Goal: Task Accomplishment & Management: Manage account settings

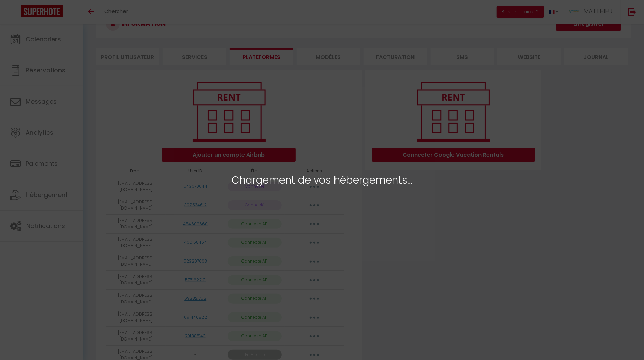
scroll to position [60, 0]
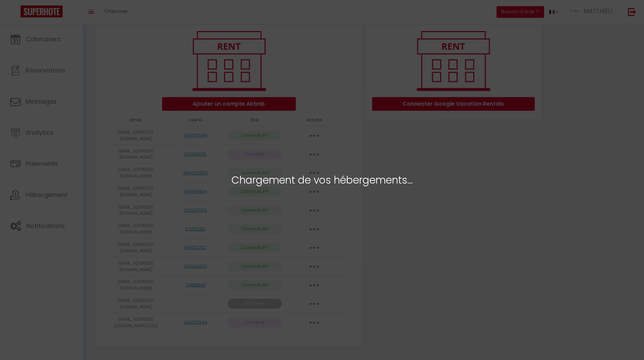
scroll to position [79, 0]
select select "57303"
select select "58245"
select select "58050"
select select "58051"
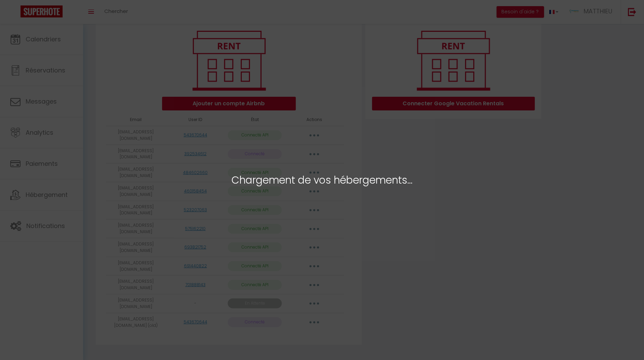
select select "57707"
select select "68345"
select select "66419"
select select "72219"
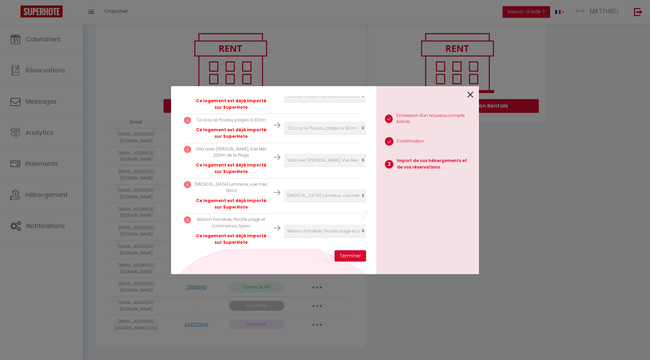
scroll to position [0, 0]
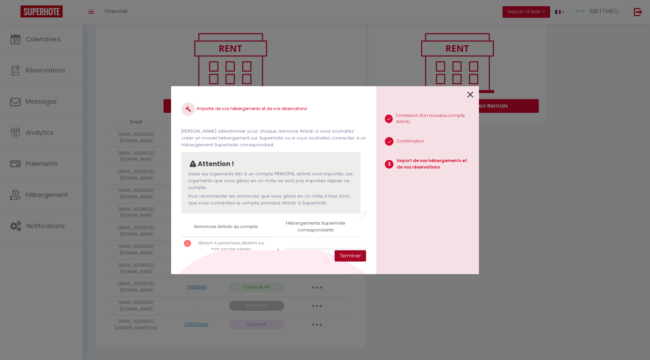
click at [345, 254] on button "Terminer" at bounding box center [349, 256] width 31 height 12
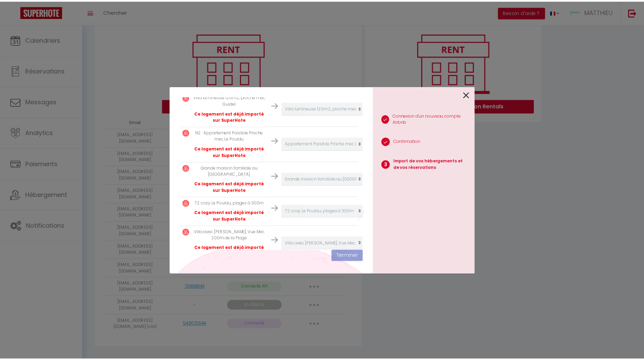
scroll to position [281, 0]
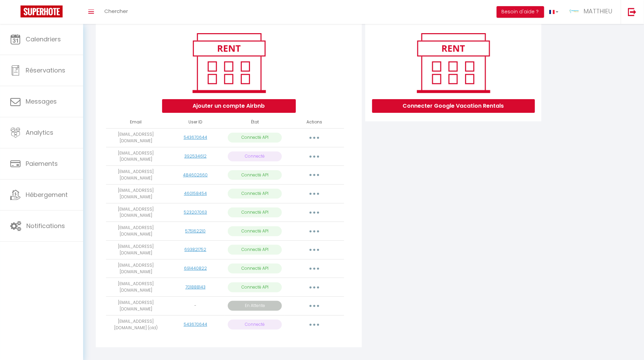
click at [319, 321] on button "button" at bounding box center [314, 324] width 19 height 11
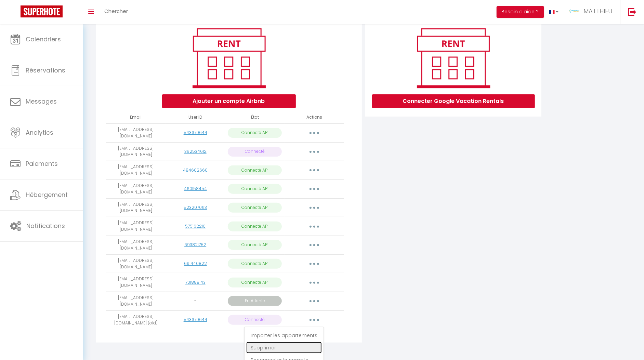
click at [269, 342] on link "Supprimer" at bounding box center [284, 348] width 76 height 12
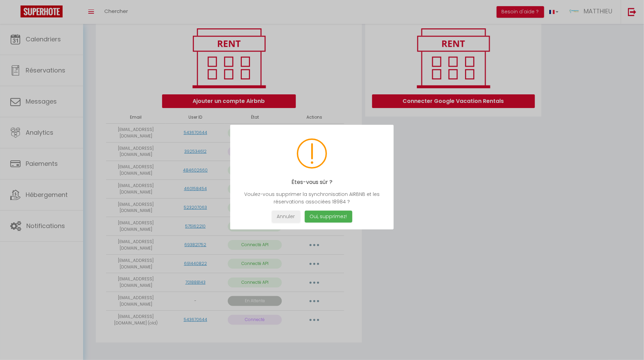
scroll to position [77, 0]
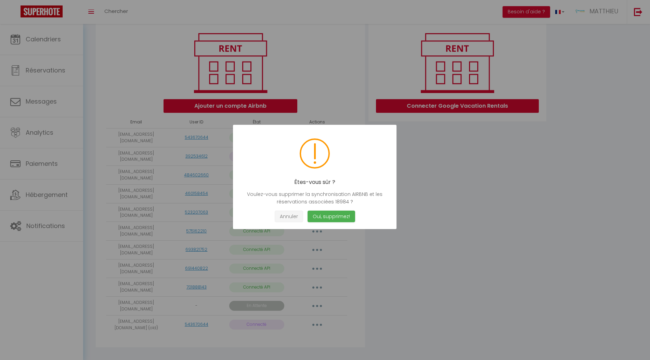
click at [281, 216] on button "Annuler" at bounding box center [289, 217] width 28 height 12
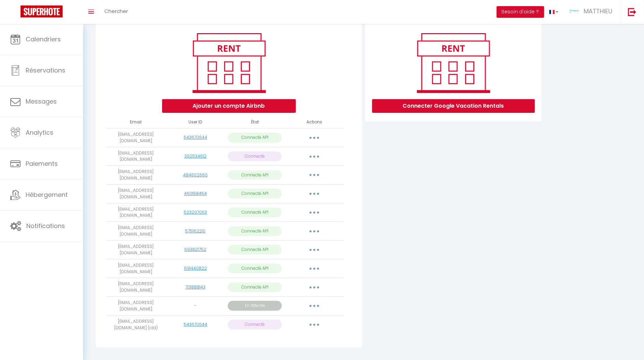
click at [314, 135] on button "button" at bounding box center [314, 137] width 19 height 11
click at [450, 181] on div "Connecter Google Vacation Rentals" at bounding box center [454, 187] width 180 height 330
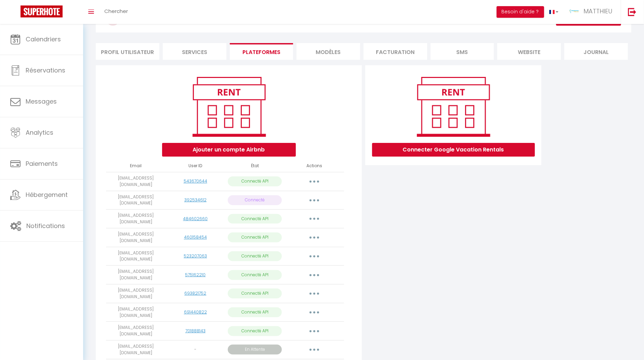
scroll to position [0, 0]
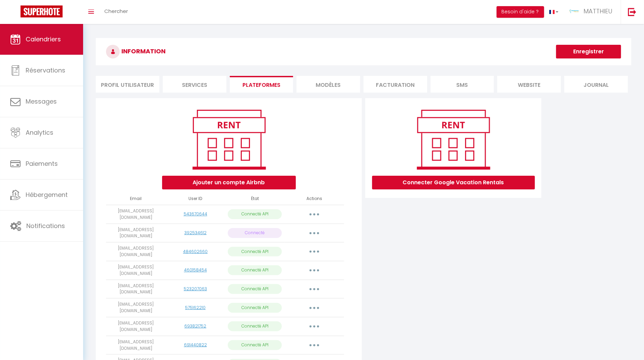
click at [58, 38] on span "Calendriers" at bounding box center [43, 39] width 35 height 9
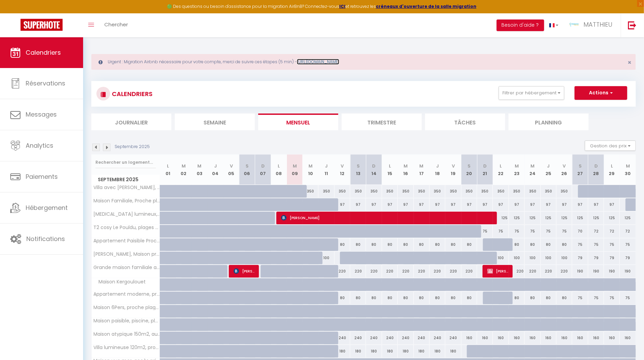
click at [339, 62] on link "[URL][DOMAIN_NAME]" at bounding box center [318, 62] width 42 height 6
click at [602, 26] on span "MATTHIEU" at bounding box center [597, 24] width 29 height 9
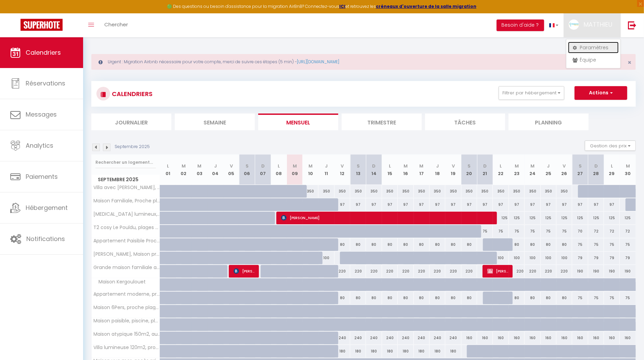
click at [595, 47] on link "Paramètres" at bounding box center [593, 48] width 51 height 12
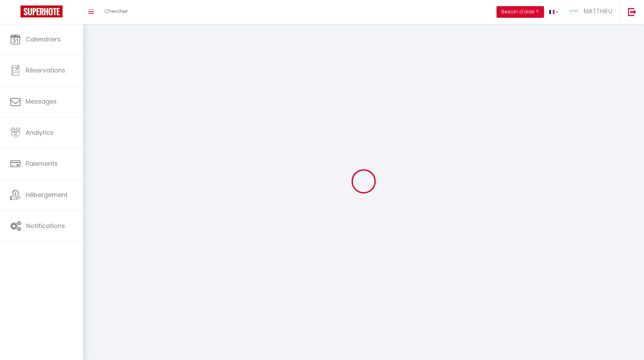
type input "MATTHIEU"
type input "LECONTE"
type input "0671764218"
type input "9 Kersaliou"
type input "29360"
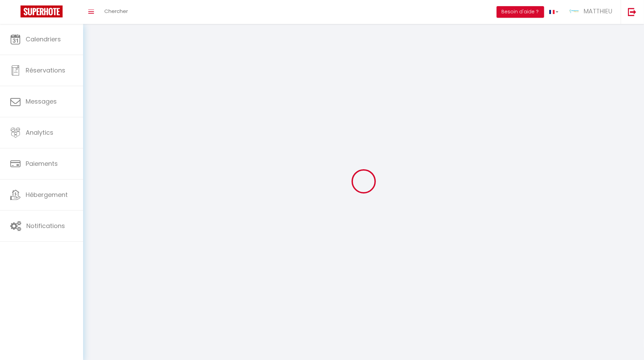
type input "Clohars Carnoet"
type input "wTNaAdGI7RKJnwqlJsICEuZNp"
type input "ZpcxW8WqYuU9ge8iQpqdRO0cG"
type input "wTNaAdGI7RKJnwqlJsICEuZNp"
type input "ZpcxW8WqYuU9ge8iQpqdRO0cG"
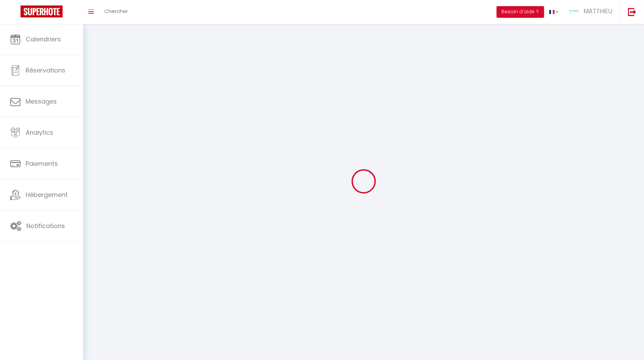
type input "[URL][DOMAIN_NAME]"
select select "28"
select select "fr"
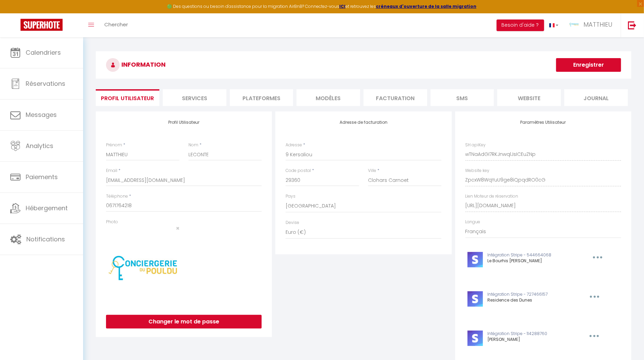
click at [235, 96] on li "Plateformes" at bounding box center [262, 97] width 64 height 17
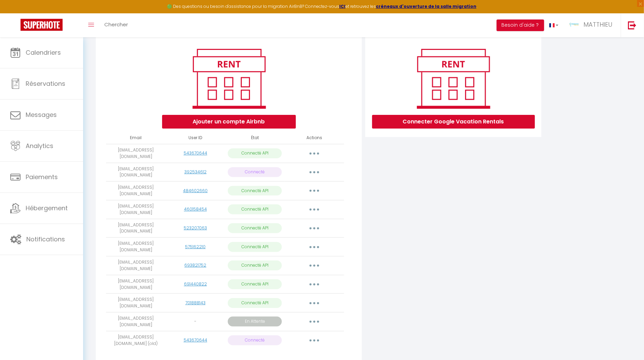
scroll to position [92, 0]
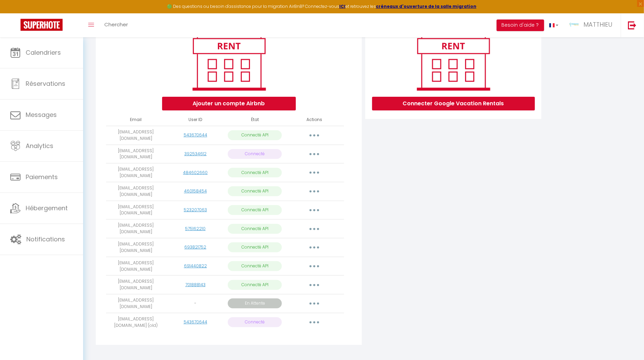
click at [315, 321] on icon "button" at bounding box center [314, 322] width 2 height 2
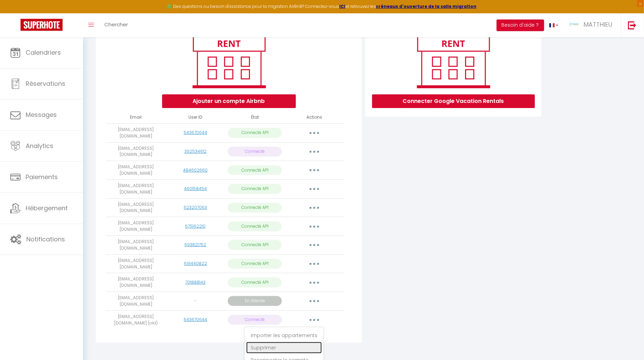
click at [271, 342] on link "Supprimer" at bounding box center [284, 348] width 76 height 12
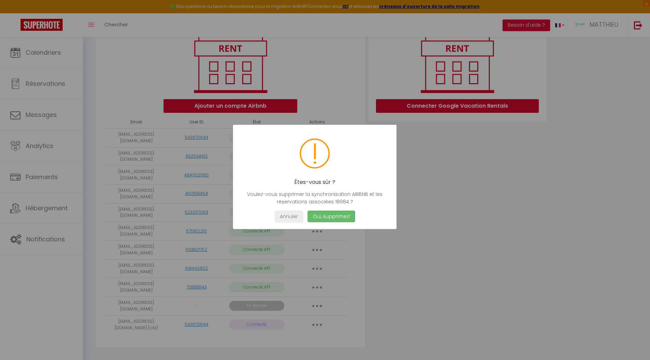
click at [331, 221] on button "Oui, supprimez!" at bounding box center [331, 217] width 48 height 12
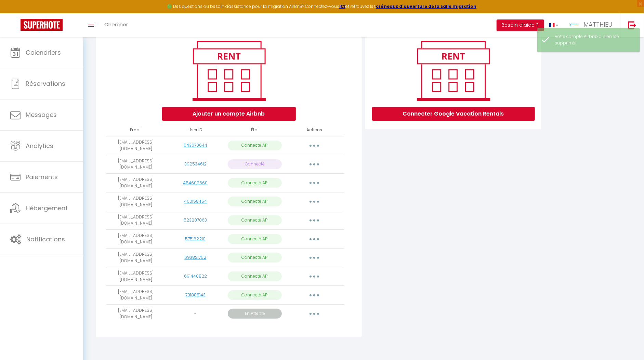
scroll to position [74, 0]
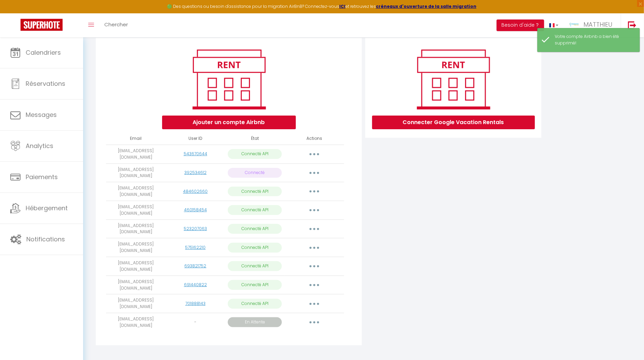
click at [316, 173] on button "button" at bounding box center [314, 173] width 19 height 11
click at [318, 171] on button "button" at bounding box center [314, 173] width 19 height 11
click at [196, 170] on link "392534612" at bounding box center [195, 173] width 22 height 6
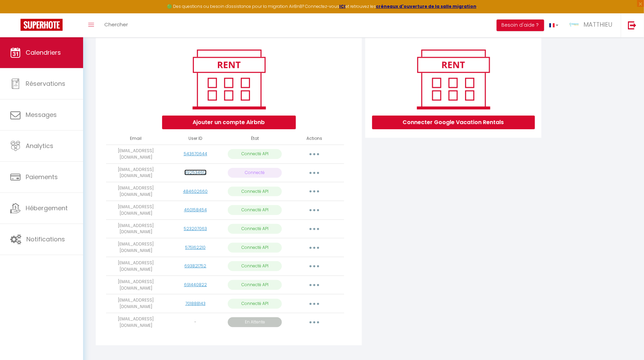
scroll to position [72, 0]
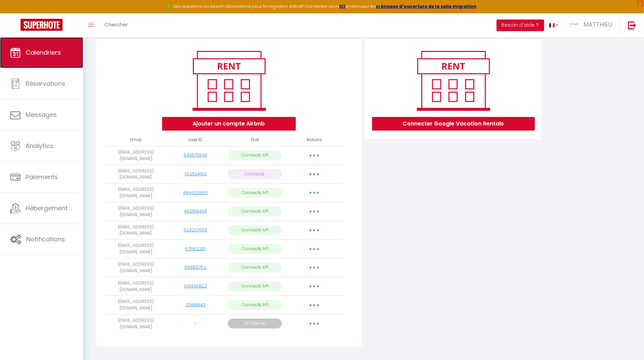
click at [43, 53] on span "Calendriers" at bounding box center [43, 52] width 35 height 9
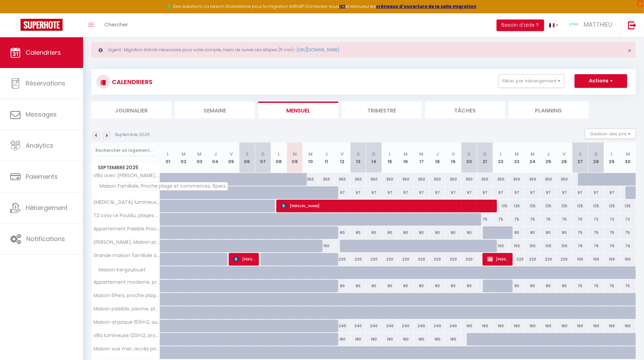
scroll to position [12, 0]
click at [109, 134] on img at bounding box center [107, 135] width 8 height 8
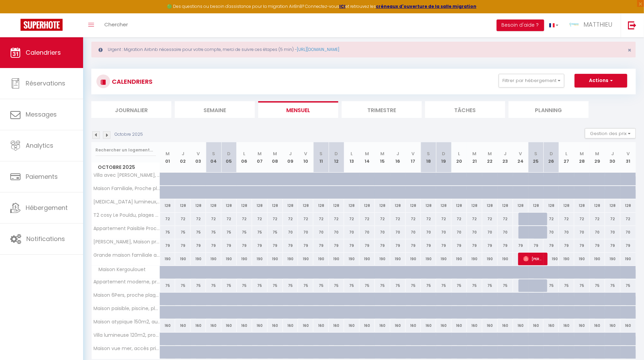
click at [94, 136] on img at bounding box center [96, 135] width 8 height 8
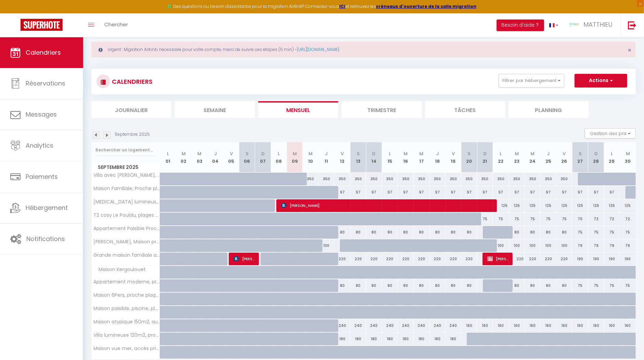
click at [630, 194] on div at bounding box center [633, 192] width 16 height 13
type input "97"
type input "[DATE]"
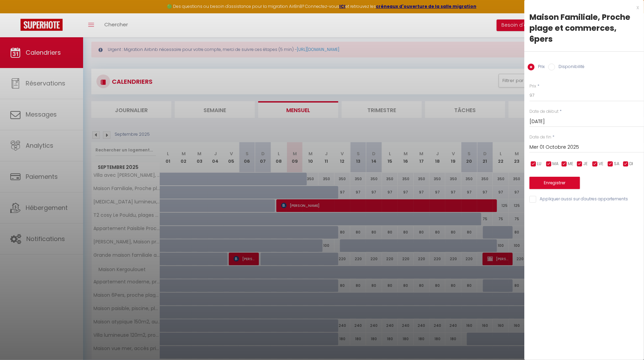
click at [555, 150] on input "Mer 01 Octobre 2025" at bounding box center [586, 147] width 115 height 9
click at [623, 227] on span "25" at bounding box center [624, 228] width 15 height 14
type input "[DATE]"
click at [555, 67] on input "Disponibilité" at bounding box center [551, 67] width 7 height 7
radio input "true"
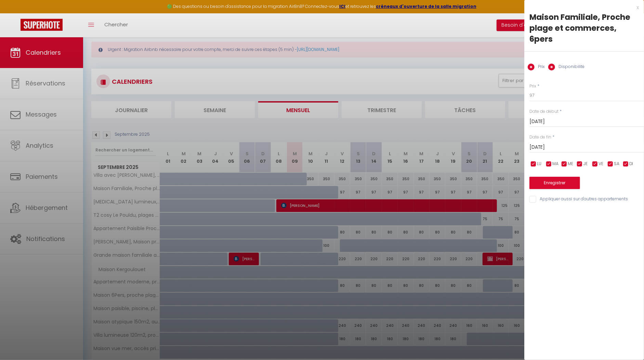
radio input "false"
click at [561, 182] on button "Enregistrer" at bounding box center [554, 183] width 51 height 12
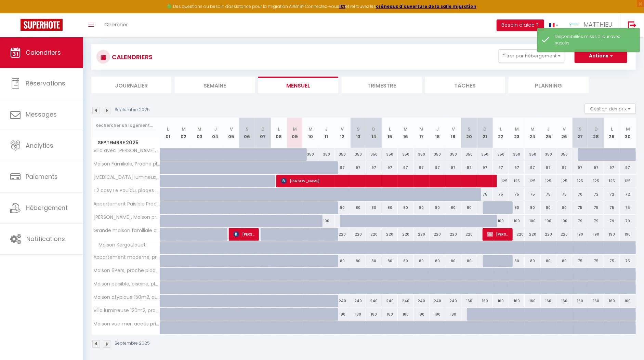
scroll to position [37, 0]
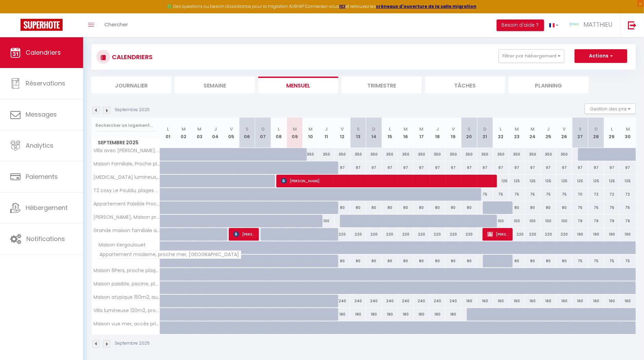
click at [123, 255] on span "Appartement moderne, proche mer, [GEOGRAPHIC_DATA]" at bounding box center [169, 255] width 144 height 8
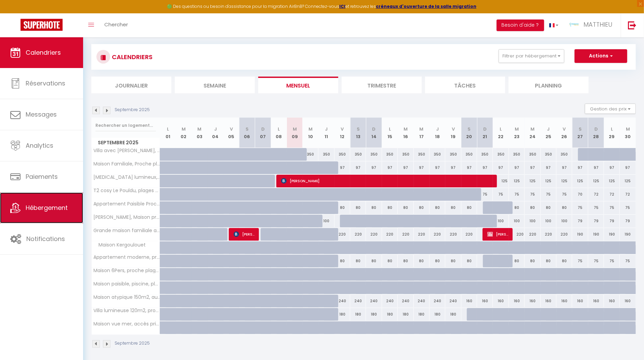
click at [48, 204] on span "Hébergement" at bounding box center [47, 207] width 42 height 9
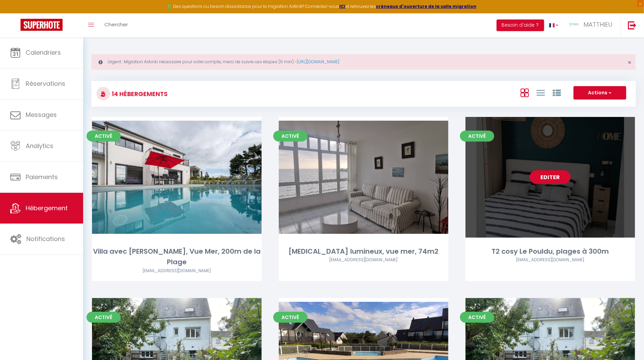
click at [557, 177] on link "Editer" at bounding box center [550, 177] width 41 height 14
select select "3"
select select "2"
select select "1"
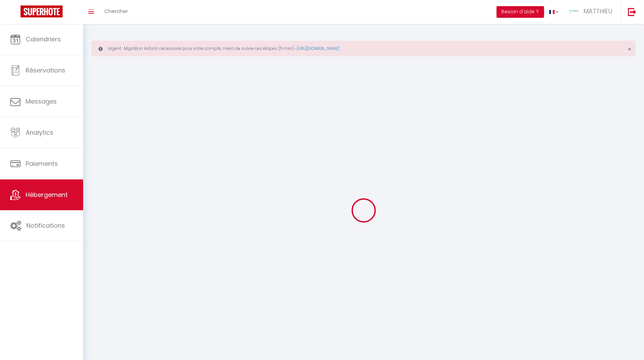
select select
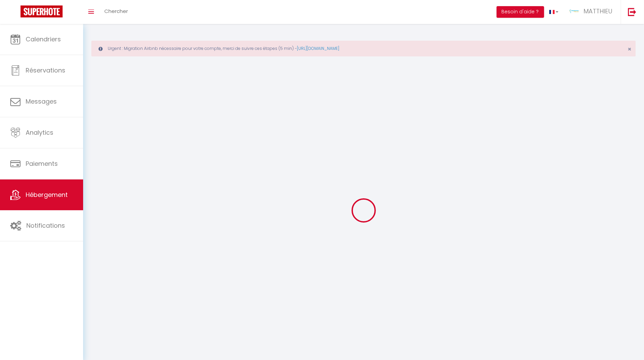
select select
checkbox input "false"
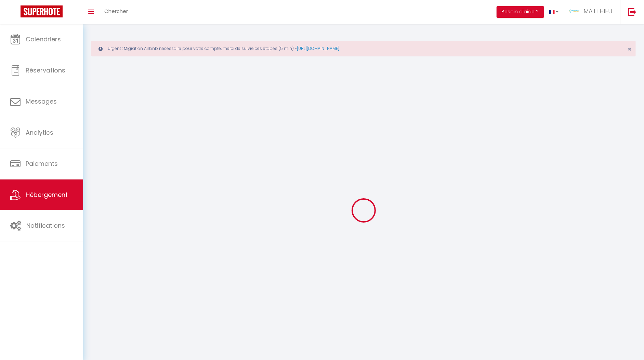
checkbox input "false"
select select
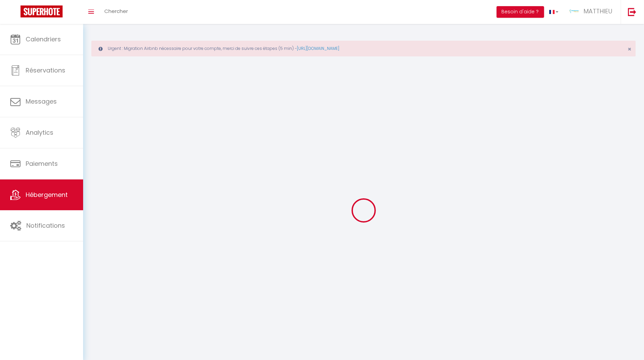
select select
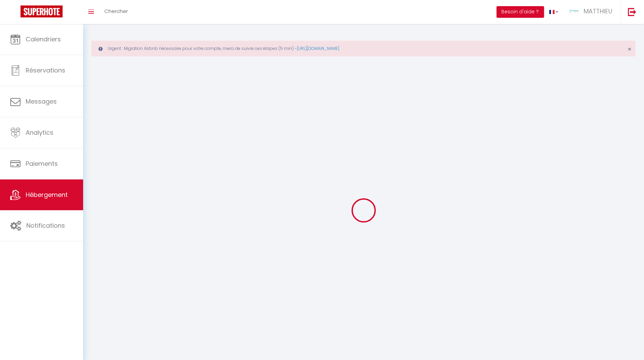
select select
checkbox input "false"
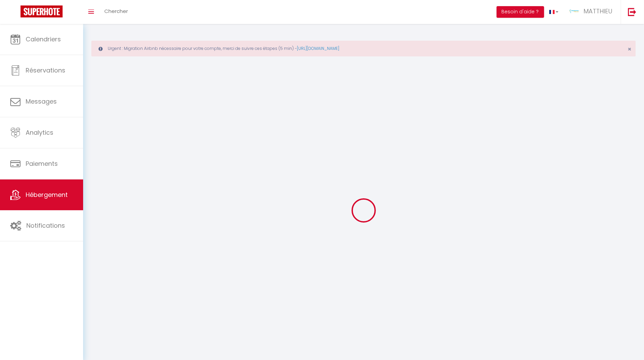
select select
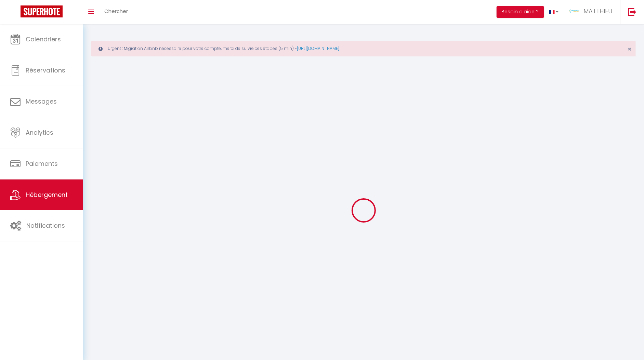
select select
checkbox input "false"
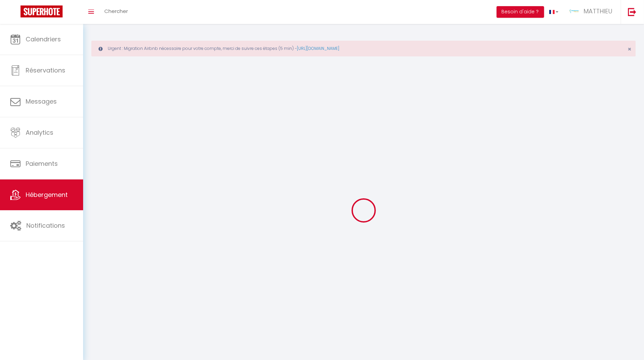
checkbox input "false"
select select
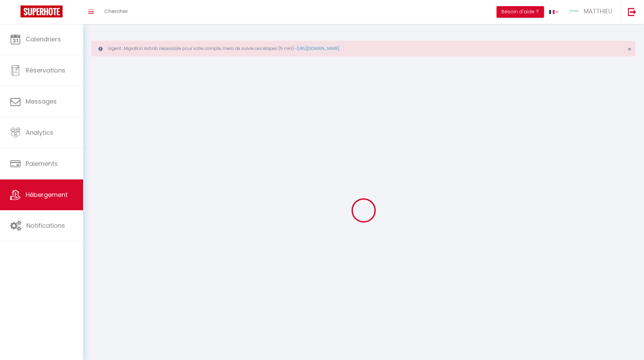
select select
checkbox input "false"
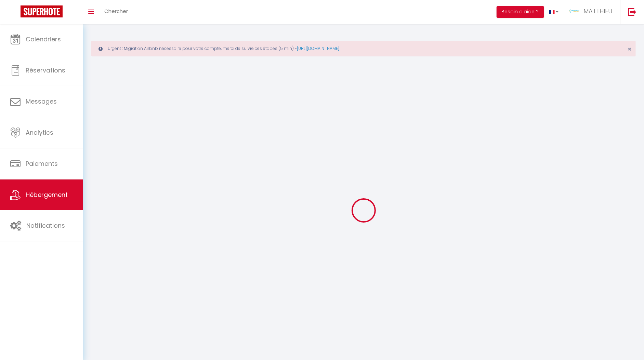
checkbox input "false"
select select
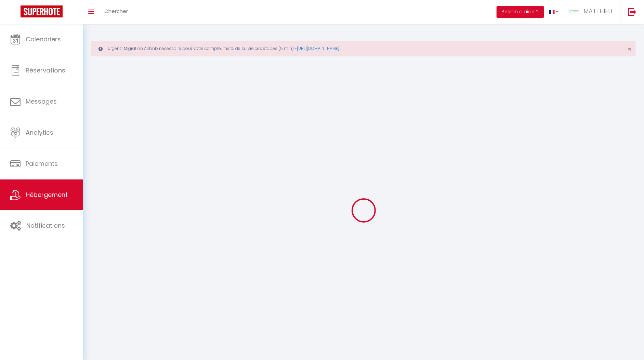
select select
select select "28"
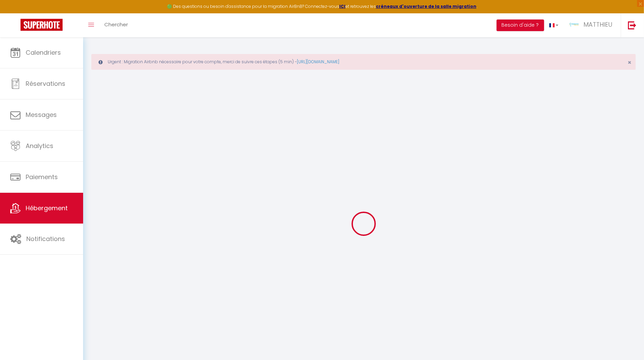
select select
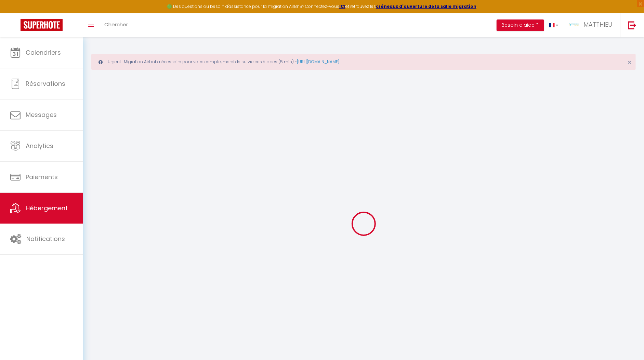
select select
checkbox input "false"
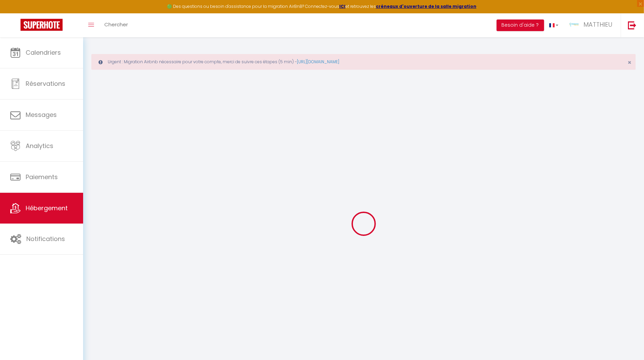
select select
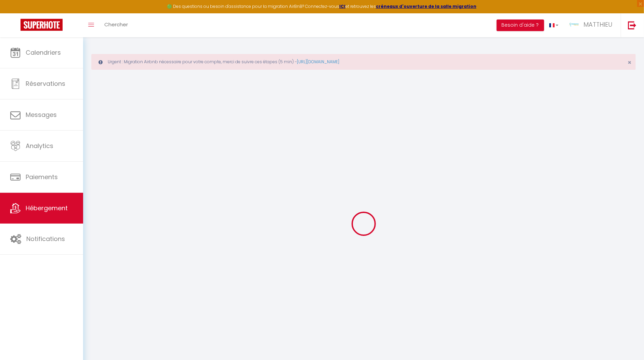
select select
checkbox input "false"
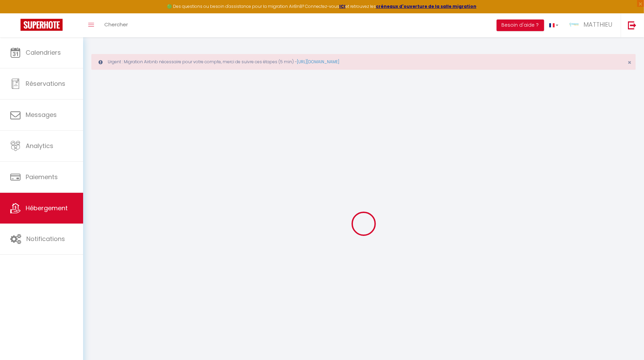
checkbox input "false"
select select
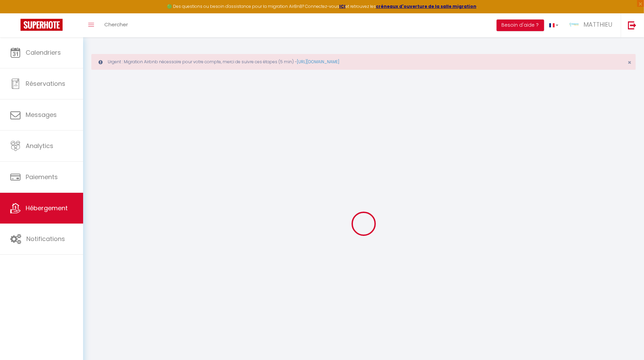
select select
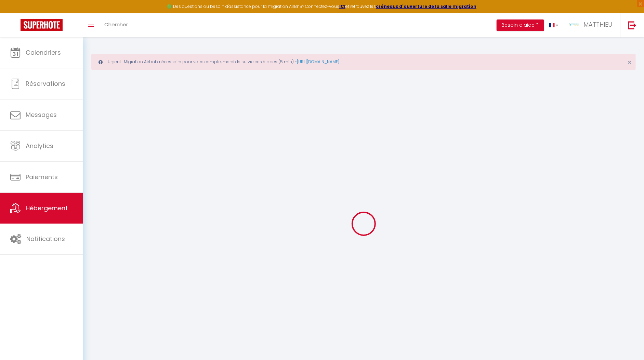
checkbox input "false"
select select
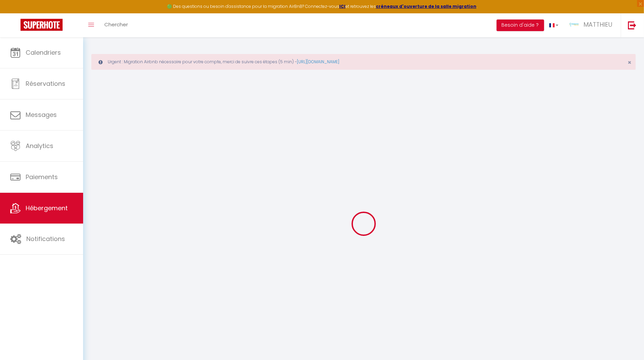
select select
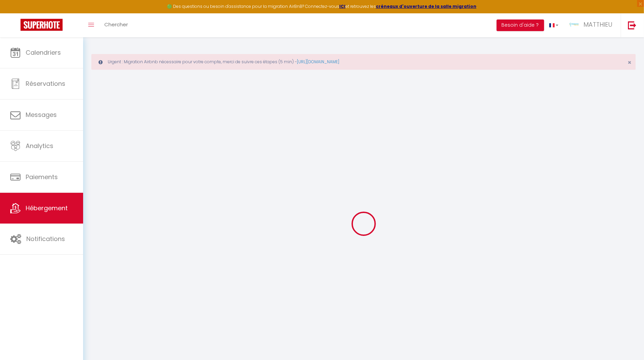
select select
checkbox input "false"
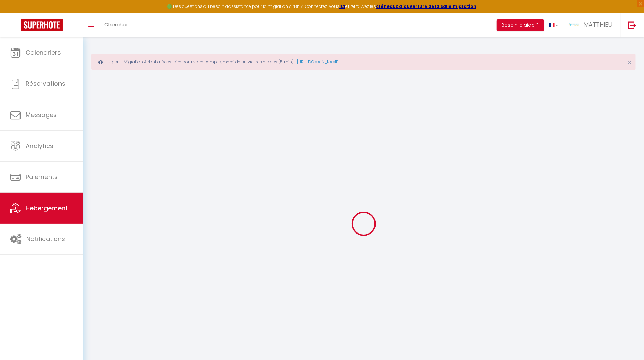
checkbox input "false"
select select
type input "T2 cosy Le Pouldu, plages à 300m"
type input "[PERSON_NAME]"
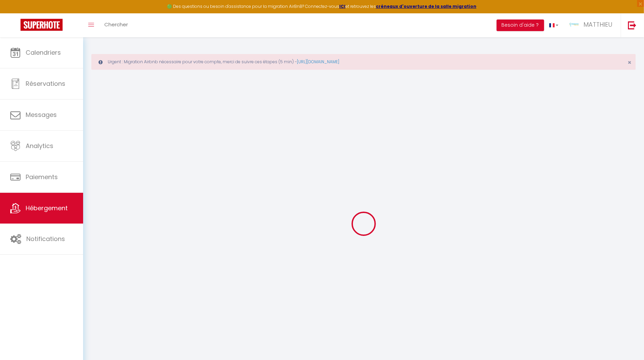
type input "Beguinel"
type input "8 Impasse de la Paix"
type input "29360"
type input "Clohars Carnoet"
type input "65"
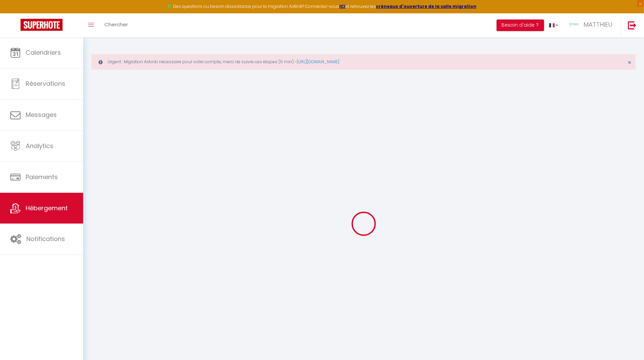
type input "4"
type input "250"
select select
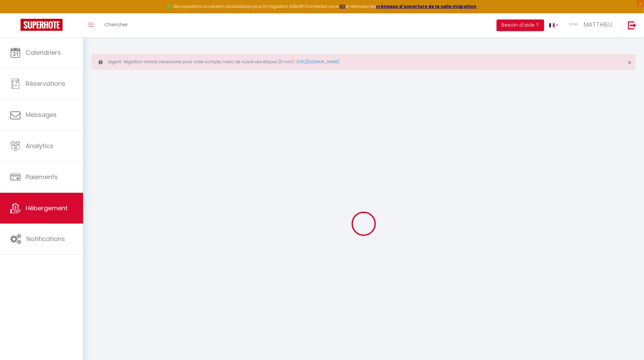
select select
type input "8 Impasse de la Paix"
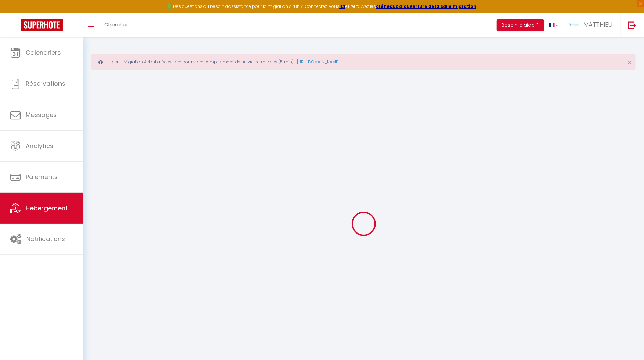
type input "29360"
type input "Clohars Carnoet"
type input "[EMAIL_ADDRESS][DOMAIN_NAME]"
select select "11737"
checkbox input "false"
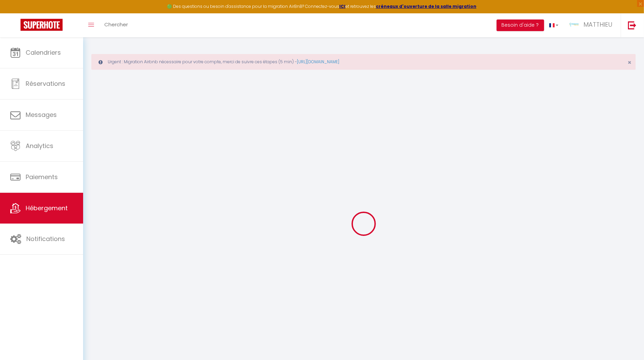
checkbox input "false"
radio input "true"
type input "70"
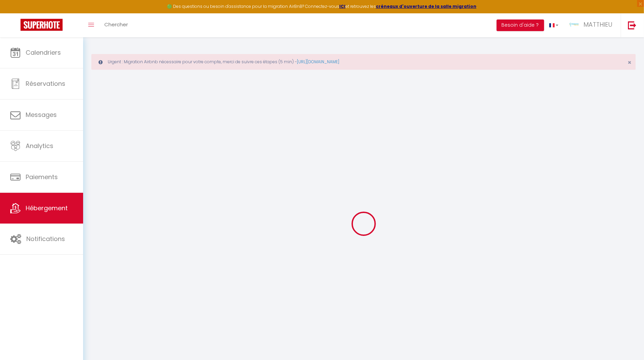
type input "5"
type input "0"
select select
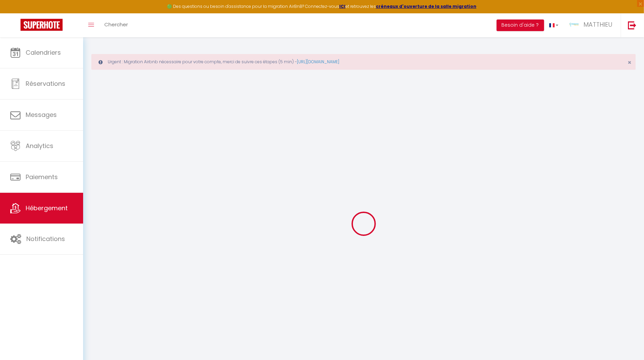
select select
checkbox input "false"
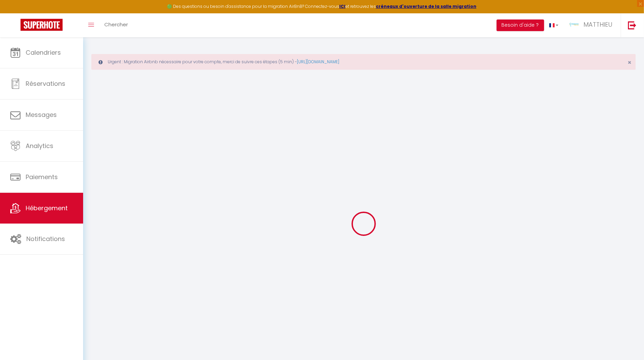
checkbox input "false"
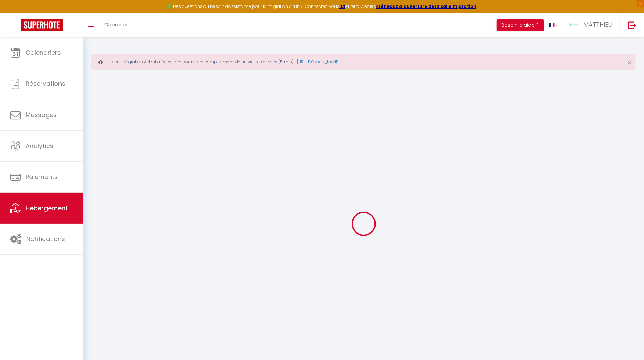
checkbox input "false"
select select "16:00"
select select "21:30"
select select "10:30"
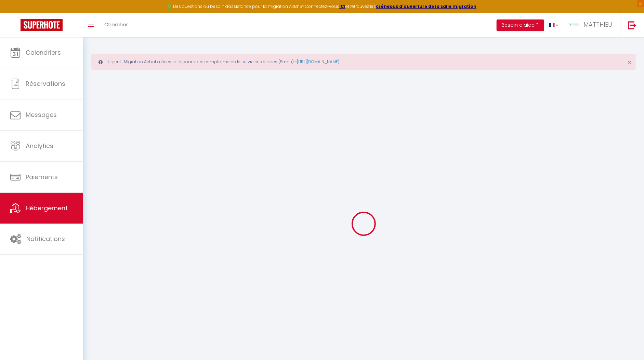
select select "15"
select select "11:00"
checkbox input "false"
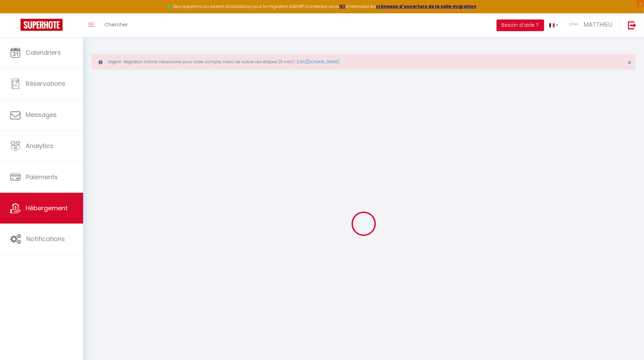
checkbox input "false"
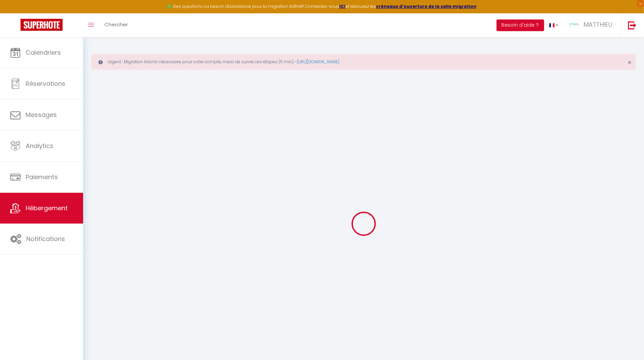
checkbox input "false"
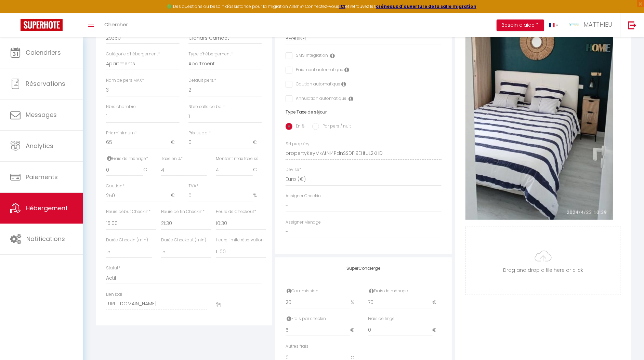
scroll to position [276, 0]
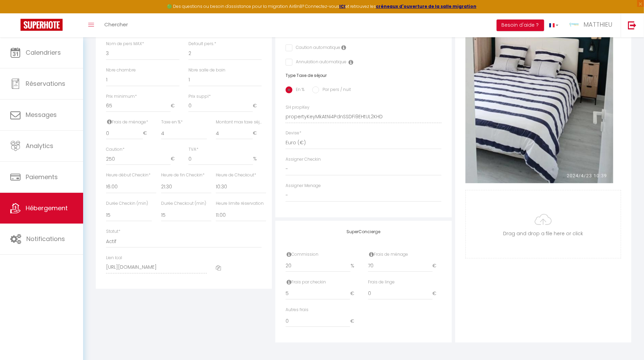
checkbox input "false"
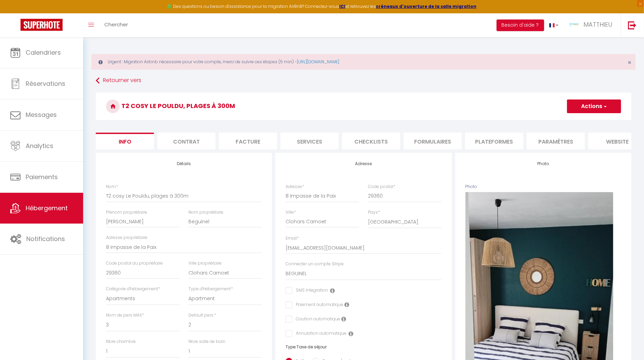
scroll to position [0, 80]
click at [551, 142] on li "website" at bounding box center [538, 141] width 58 height 17
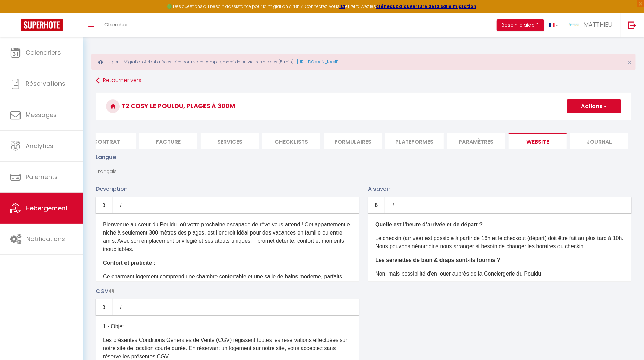
click at [497, 144] on li "Paramètres" at bounding box center [476, 141] width 58 height 17
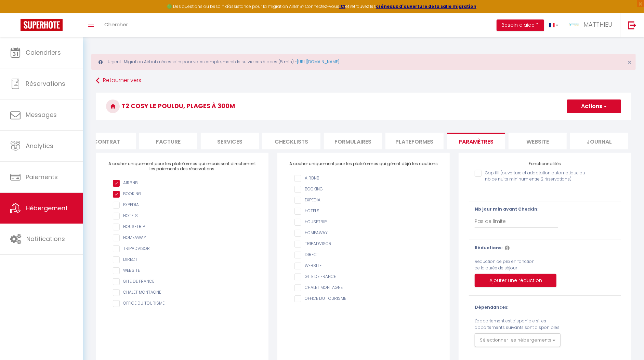
click at [432, 144] on li "Plateformes" at bounding box center [414, 141] width 58 height 17
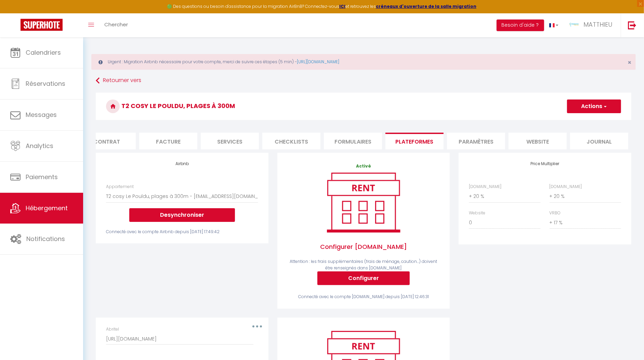
click at [370, 144] on li "Formulaires" at bounding box center [353, 141] width 58 height 17
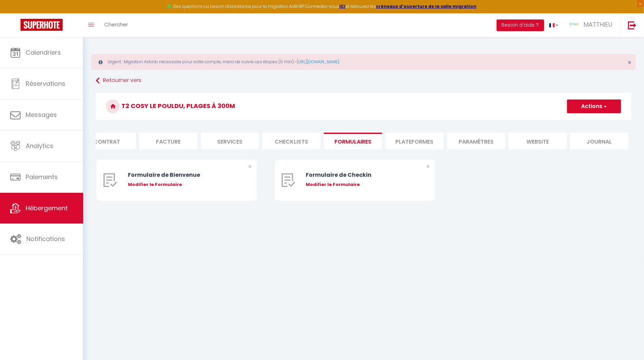
click at [293, 141] on li "Checklists" at bounding box center [291, 141] width 58 height 17
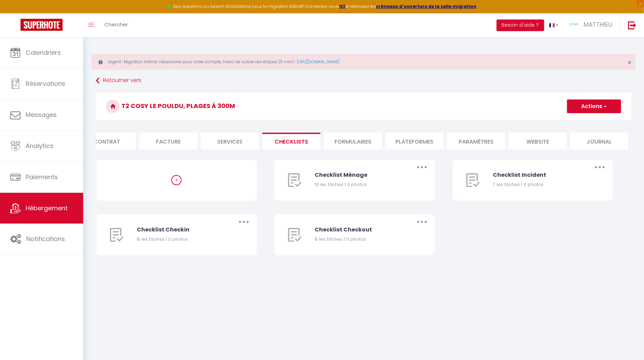
click at [243, 144] on li "Services" at bounding box center [230, 141] width 58 height 17
select select
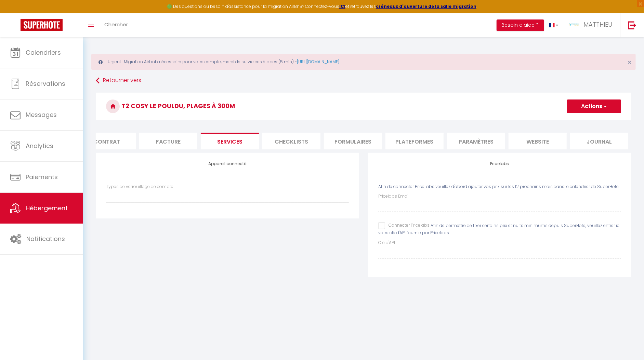
click at [287, 134] on li "Checklists" at bounding box center [291, 141] width 58 height 17
checkbox input "false"
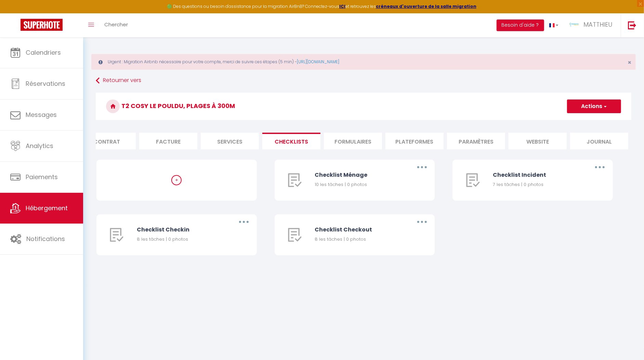
click at [202, 139] on li "Services" at bounding box center [230, 141] width 58 height 17
checkbox input "false"
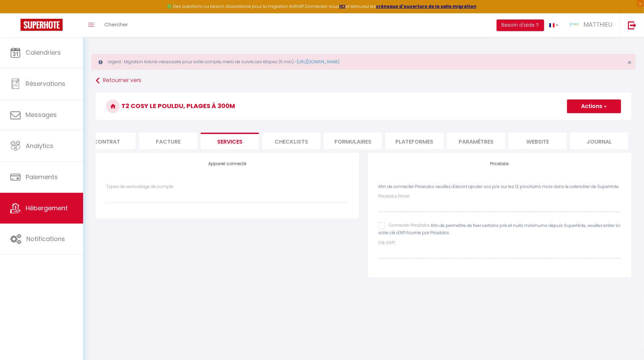
click at [185, 141] on li "Facture" at bounding box center [168, 141] width 58 height 17
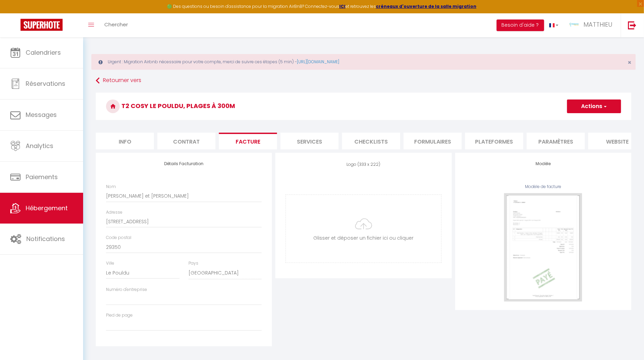
click at [147, 145] on li "Info" at bounding box center [125, 141] width 58 height 17
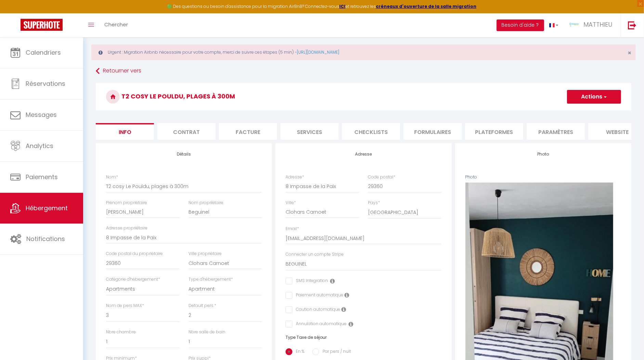
scroll to position [9, 0]
click at [449, 133] on li "Formulaires" at bounding box center [433, 131] width 58 height 17
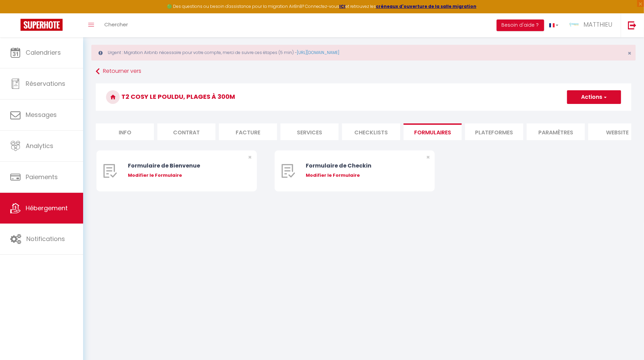
click at [491, 132] on li "Plateformes" at bounding box center [494, 131] width 58 height 17
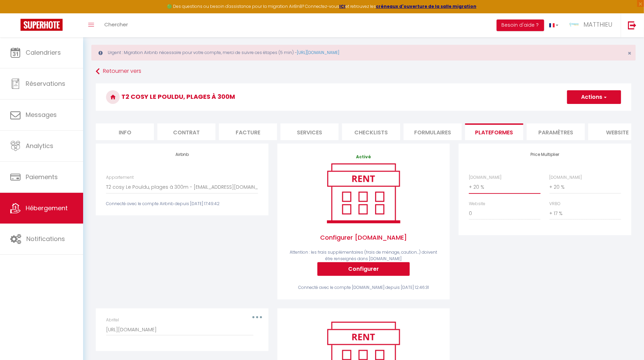
click at [480, 194] on select "0 + 1 % + 2 % + 3 % + 4 % + 5 % + 6 % + 7 % + 8 % + 9 %" at bounding box center [504, 187] width 71 height 13
click at [469, 186] on select "0 + 1 % + 2 % + 3 % + 4 % + 5 % + 6 % + 7 % + 8 % + 9 %" at bounding box center [504, 187] width 71 height 13
click at [587, 97] on button "Actions" at bounding box center [594, 97] width 54 height 14
click at [585, 110] on link "Enregistrer" at bounding box center [594, 112] width 54 height 9
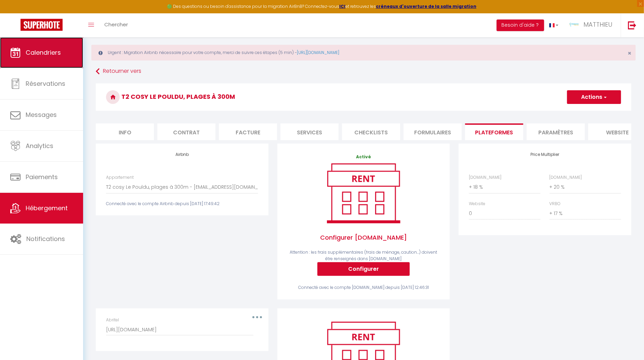
click at [22, 56] on link "Calendriers" at bounding box center [41, 52] width 83 height 31
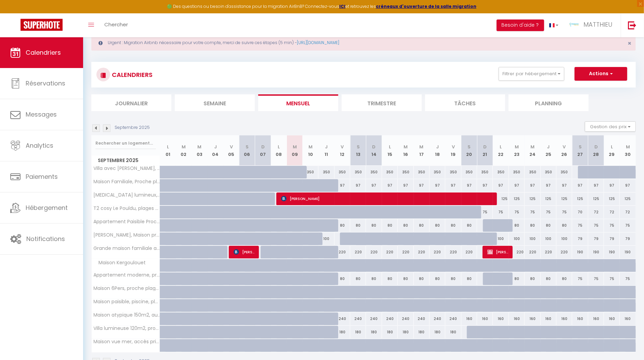
scroll to position [37, 0]
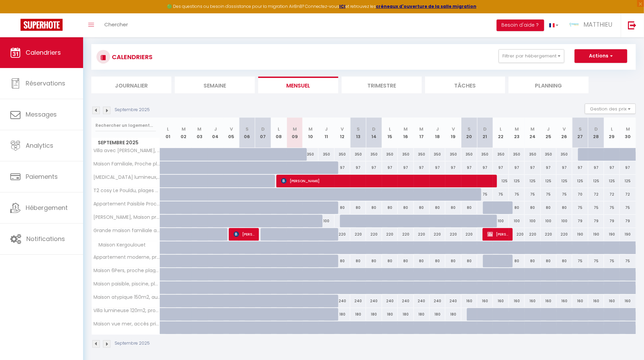
click at [96, 345] on div "Septembre 2025" at bounding box center [363, 345] width 544 height 20
click at [97, 340] on img at bounding box center [96, 344] width 8 height 8
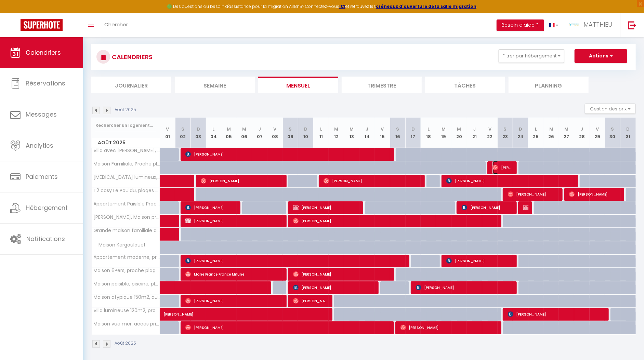
click at [498, 166] on img at bounding box center [494, 167] width 5 height 5
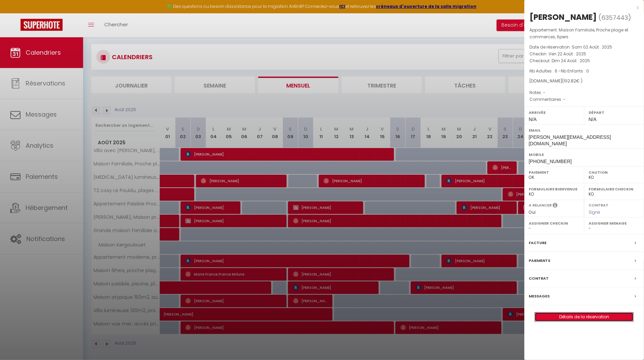
click at [586, 313] on link "Détails de la réservation" at bounding box center [584, 317] width 98 height 9
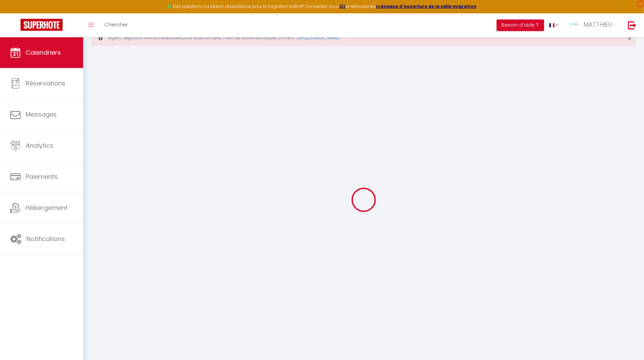
scroll to position [37, 0]
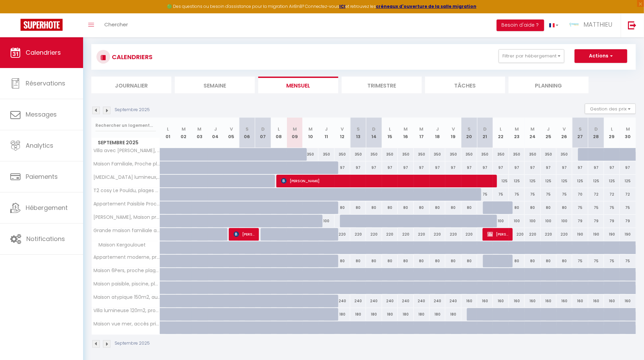
click at [98, 341] on img at bounding box center [96, 344] width 8 height 8
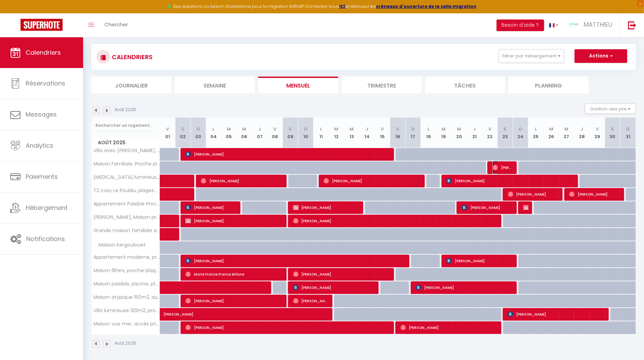
click at [509, 167] on span "[PERSON_NAME]" at bounding box center [502, 167] width 21 height 13
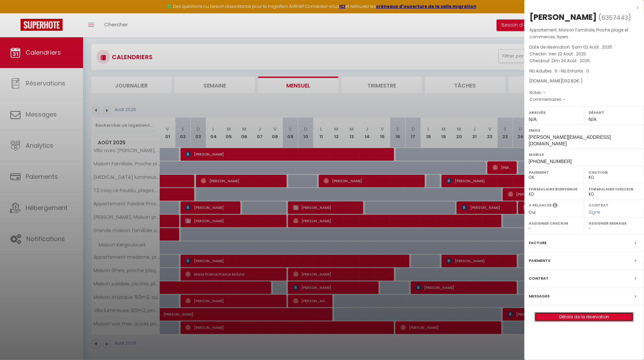
click at [586, 313] on link "Détails de la réservation" at bounding box center [584, 317] width 98 height 9
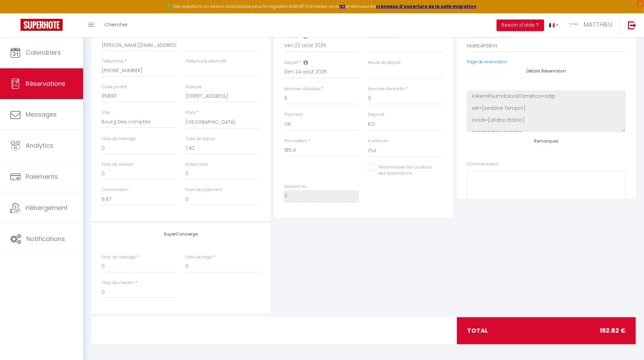
scroll to position [180, 0]
click at [114, 198] on input "6.67" at bounding box center [139, 199] width 75 height 12
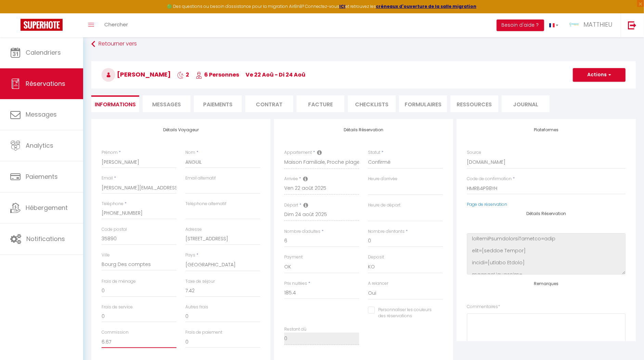
scroll to position [0, 0]
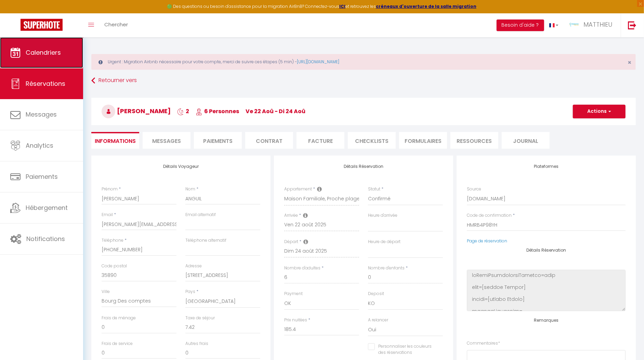
click at [51, 43] on link "Calendriers" at bounding box center [41, 52] width 83 height 31
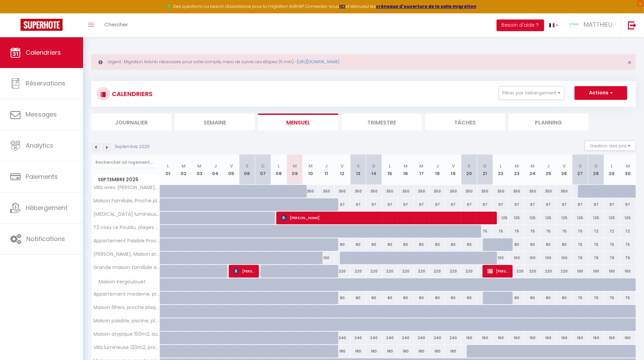
click at [342, 203] on div "97" at bounding box center [342, 204] width 16 height 13
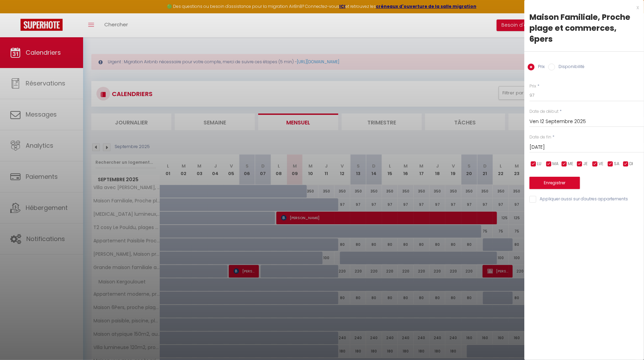
click at [641, 11] on div "x Maison Familiale, Proche plage et commerces, 6pers Prix Disponibilité Prix * …" at bounding box center [584, 105] width 120 height 210
click at [640, 9] on div "x Maison Familiale, Proche plage et commerces, 6pers Prix Disponibilité Prix * …" at bounding box center [584, 105] width 120 height 210
click at [638, 5] on div "x" at bounding box center [581, 7] width 115 height 8
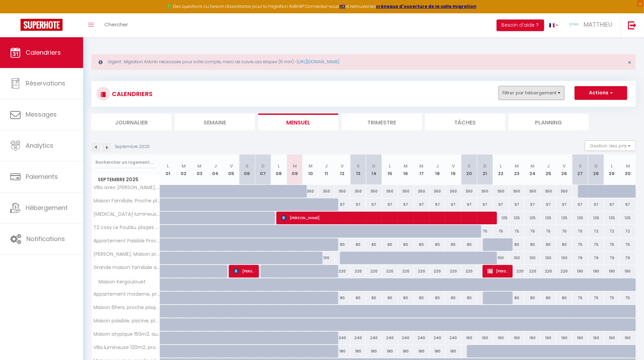
click at [552, 93] on button "Filtrer par hébergement" at bounding box center [532, 93] width 66 height 14
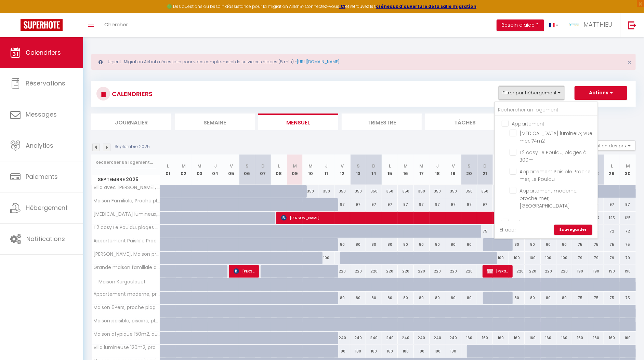
click at [552, 93] on button "Filtrer par hébergement" at bounding box center [532, 93] width 66 height 14
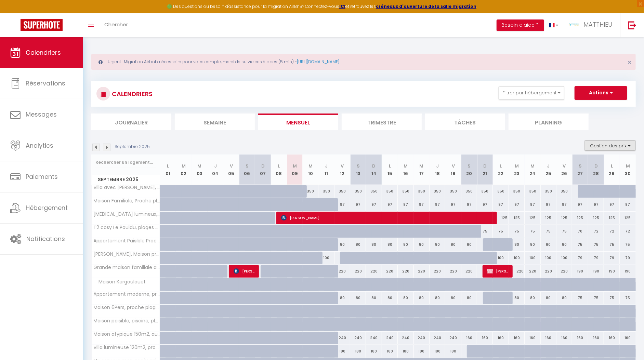
click at [600, 144] on button "Gestion des prix" at bounding box center [610, 146] width 51 height 10
drag, startPoint x: 579, startPoint y: 166, endPoint x: 579, endPoint y: 174, distance: 8.2
click at [579, 166] on input "Nb Nuits minimum" at bounding box center [605, 166] width 62 height 7
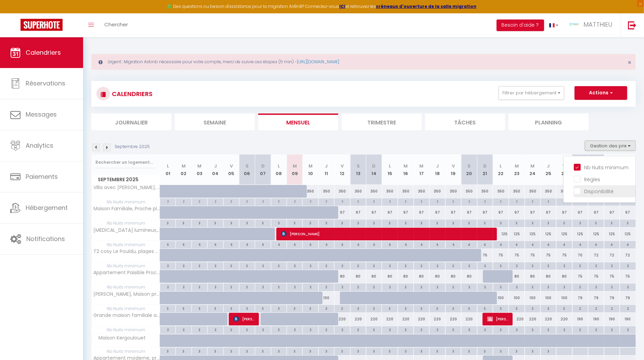
drag, startPoint x: 579, startPoint y: 179, endPoint x: 578, endPoint y: 186, distance: 7.3
click at [579, 179] on input "Règles" at bounding box center [605, 178] width 62 height 7
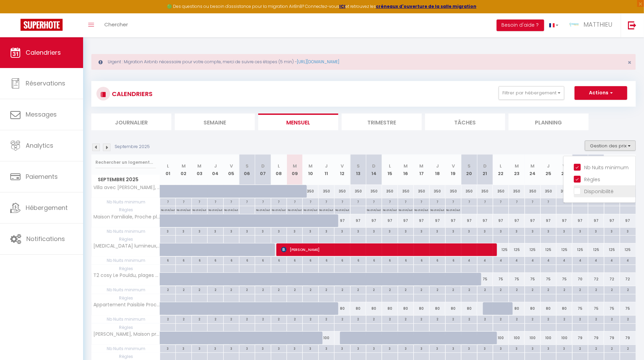
click at [577, 193] on input "Disponibilité" at bounding box center [605, 190] width 62 height 7
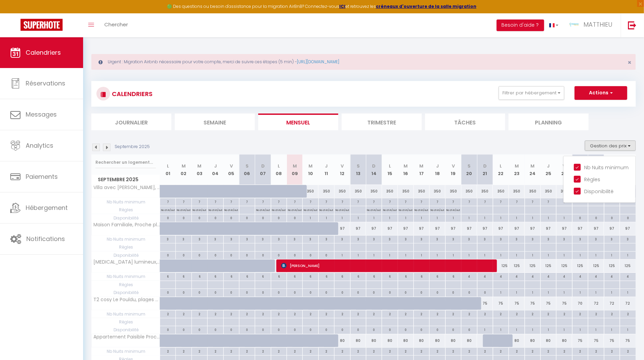
click at [345, 228] on div "97" at bounding box center [342, 228] width 16 height 13
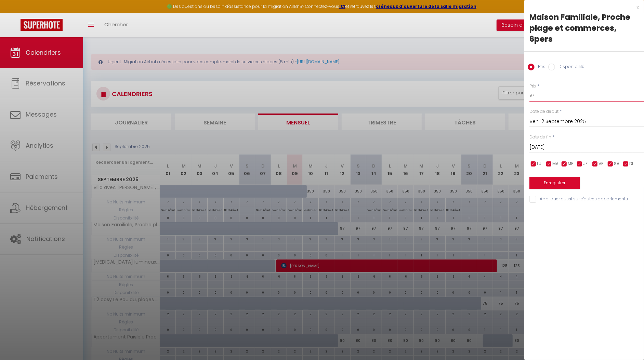
click at [537, 99] on input "97" at bounding box center [586, 95] width 115 height 12
click at [565, 149] on input "[DATE]" at bounding box center [586, 147] width 115 height 9
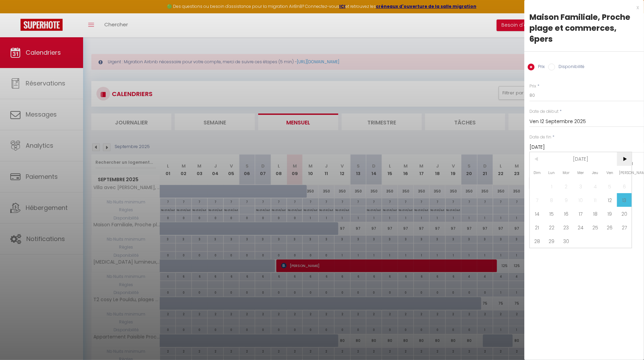
click at [623, 158] on span ">" at bounding box center [624, 159] width 15 height 14
click at [624, 225] on span "25" at bounding box center [624, 228] width 15 height 14
click at [605, 287] on div "x Maison Familiale, Proche plage et commerces, 6pers Prix Disponibilité Prix * …" at bounding box center [584, 180] width 120 height 360
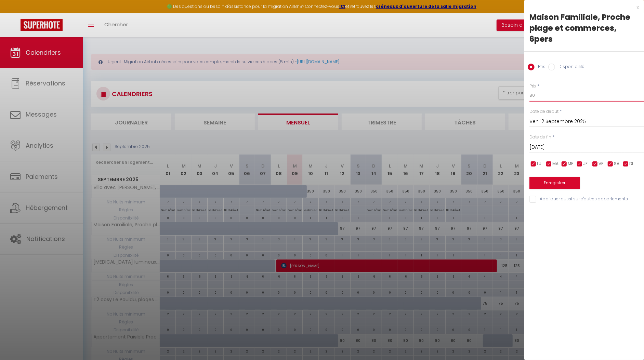
click at [544, 96] on input "80" at bounding box center [586, 95] width 115 height 12
click at [606, 87] on div "Prix * 82" at bounding box center [586, 92] width 115 height 19
click at [566, 179] on button "Enregistrer" at bounding box center [554, 183] width 51 height 12
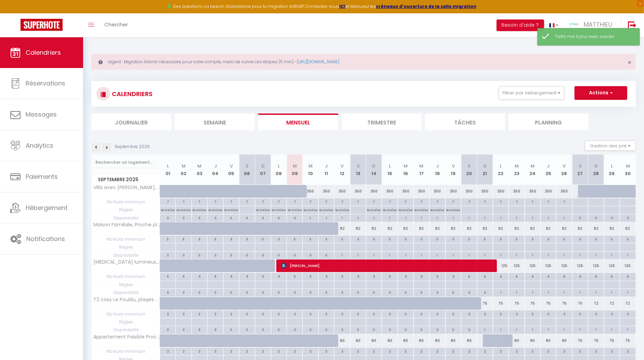
click at [107, 147] on img at bounding box center [107, 148] width 8 height 8
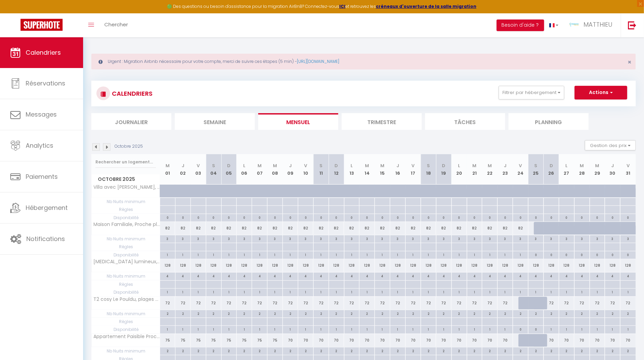
scroll to position [14, 0]
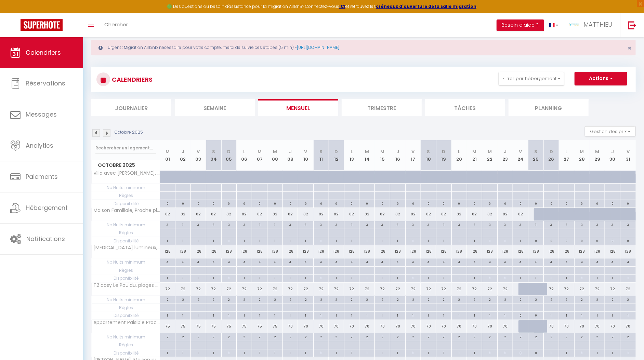
click at [93, 131] on img at bounding box center [96, 133] width 8 height 8
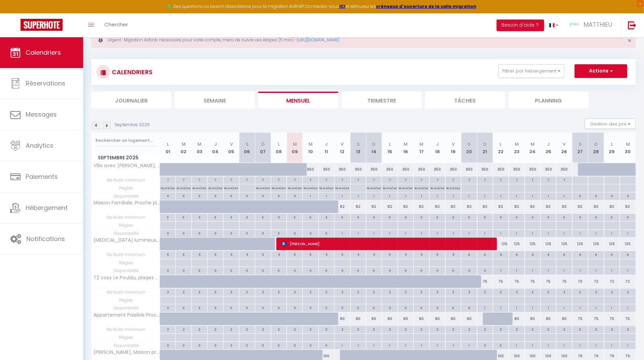
scroll to position [0, 0]
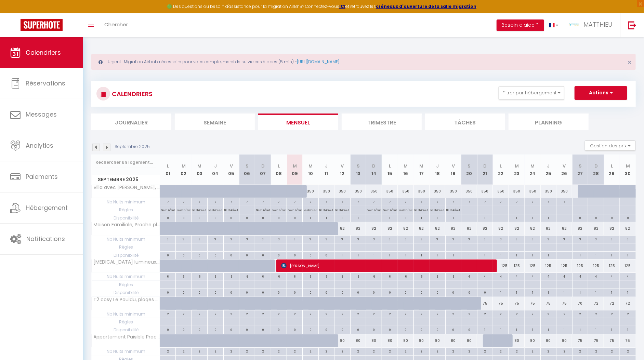
click at [98, 149] on img at bounding box center [96, 148] width 8 height 8
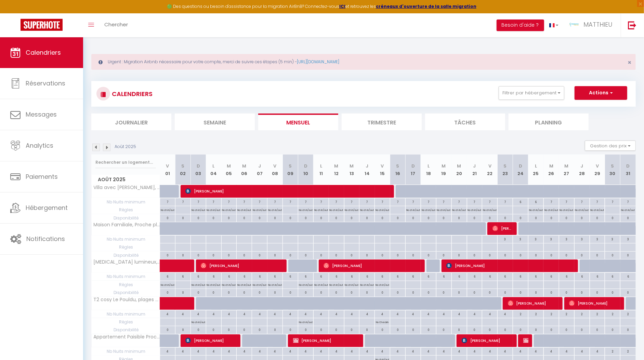
click at [98, 148] on img at bounding box center [96, 148] width 8 height 8
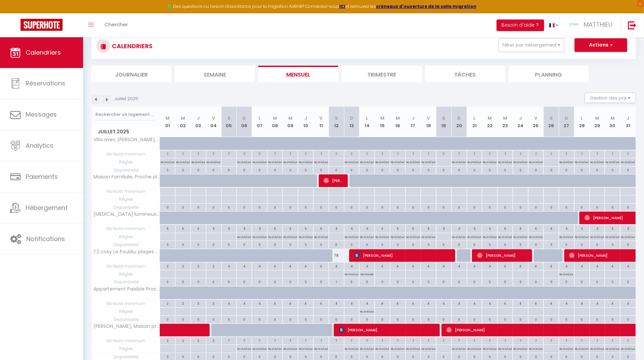
scroll to position [49, 0]
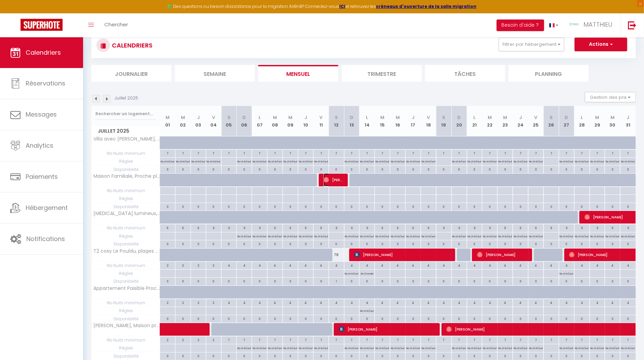
click at [331, 176] on span "[PERSON_NAME]" at bounding box center [334, 179] width 21 height 13
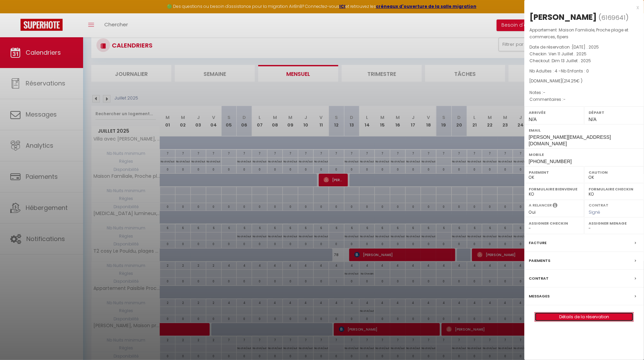
click at [590, 313] on link "Détails de la réservation" at bounding box center [584, 317] width 98 height 9
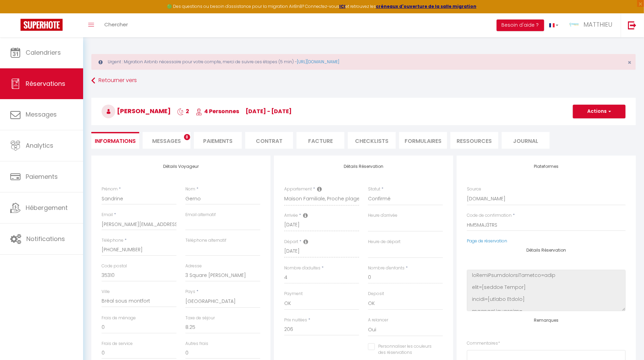
click at [230, 141] on li "Paiements" at bounding box center [218, 140] width 48 height 17
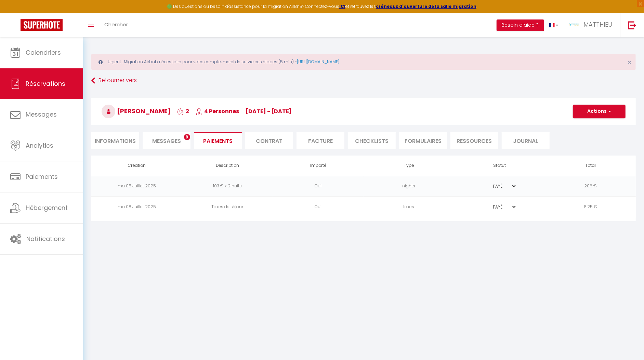
click at [109, 135] on li "Informations" at bounding box center [115, 140] width 48 height 17
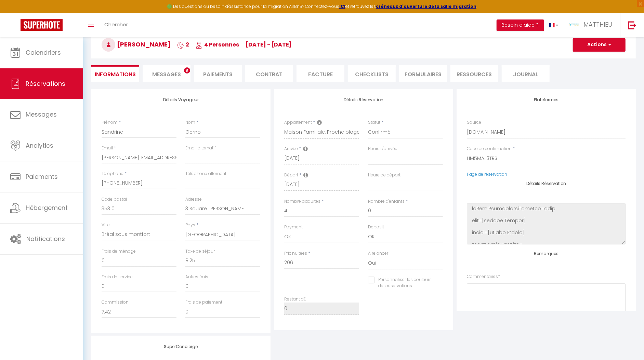
scroll to position [100, 0]
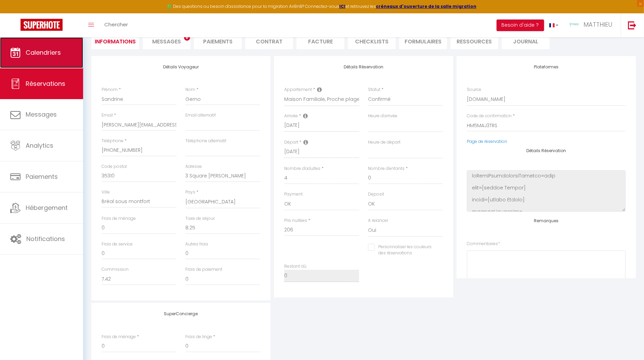
click at [42, 55] on span "Calendriers" at bounding box center [43, 52] width 35 height 9
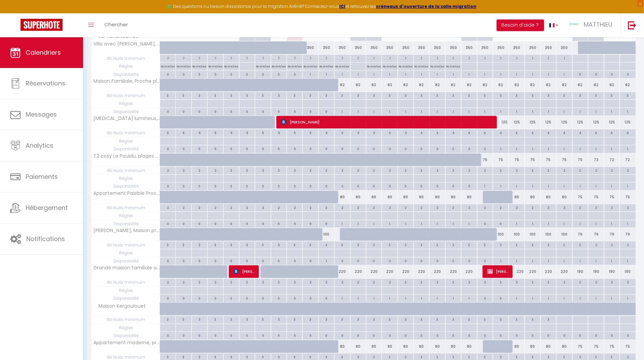
scroll to position [366, 0]
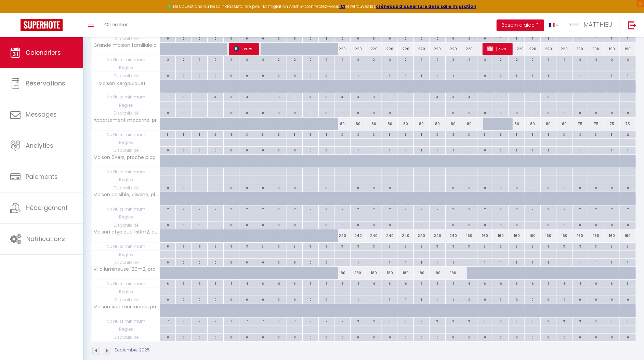
click at [97, 347] on img at bounding box center [96, 351] width 8 height 8
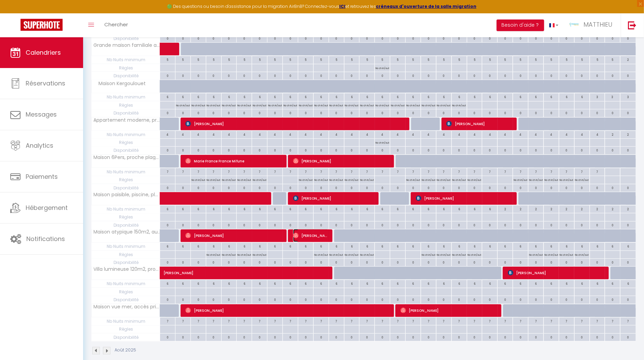
click at [318, 230] on span "[PERSON_NAME]" at bounding box center [311, 235] width 36 height 13
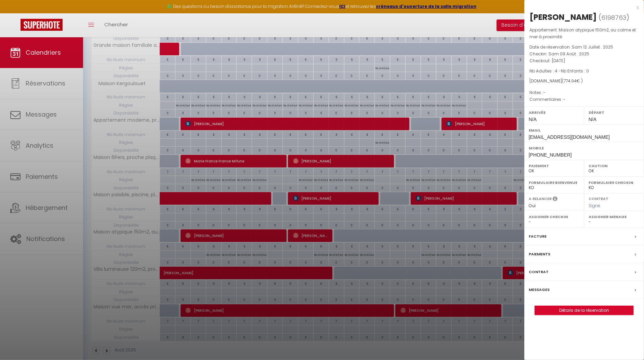
click at [318, 230] on div at bounding box center [322, 180] width 644 height 360
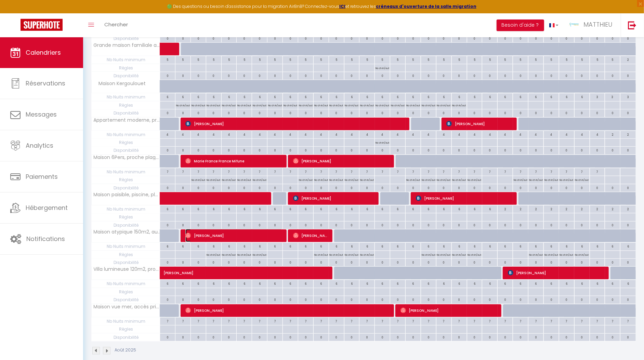
click at [228, 230] on span "[PERSON_NAME]" at bounding box center [233, 235] width 97 height 13
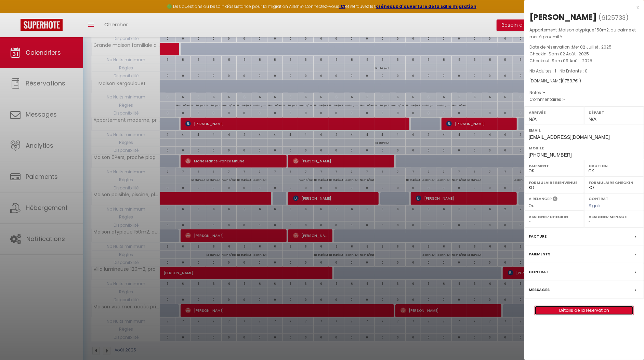
click at [608, 313] on link "Détails de la réservation" at bounding box center [584, 310] width 98 height 9
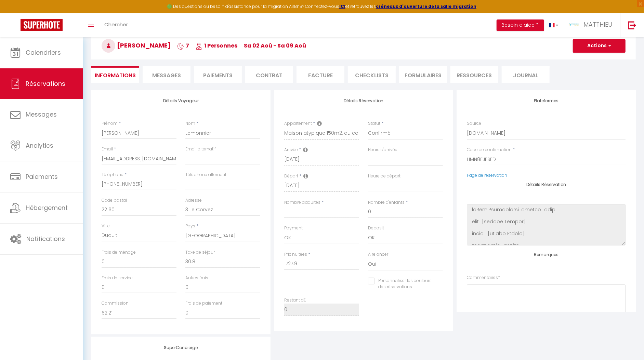
scroll to position [67, 0]
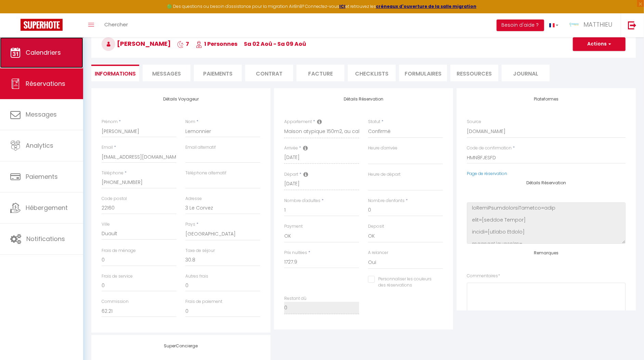
click at [49, 53] on span "Calendriers" at bounding box center [43, 52] width 35 height 9
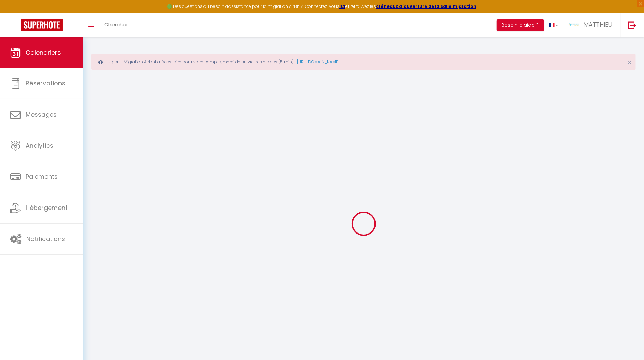
click at [49, 53] on link "Calendriers" at bounding box center [41, 52] width 83 height 31
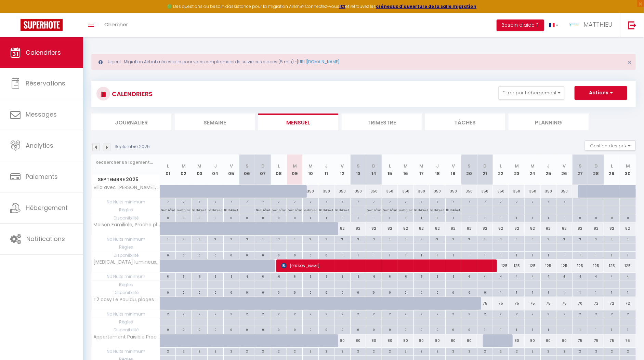
click at [98, 149] on img at bounding box center [96, 148] width 8 height 8
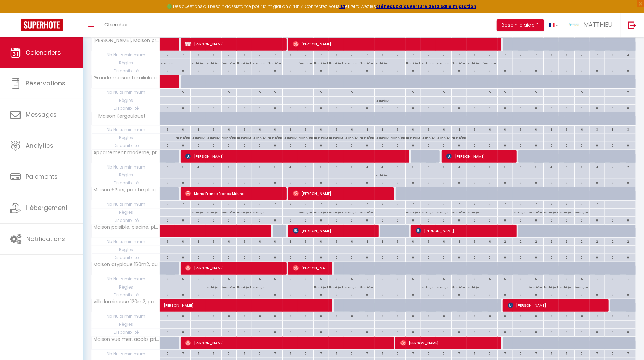
scroll to position [366, 0]
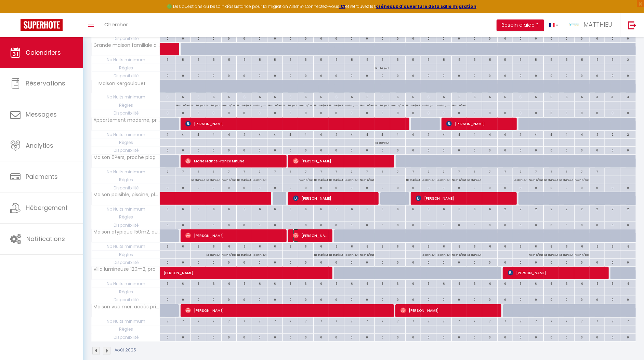
click at [314, 230] on span "[PERSON_NAME]" at bounding box center [311, 235] width 36 height 13
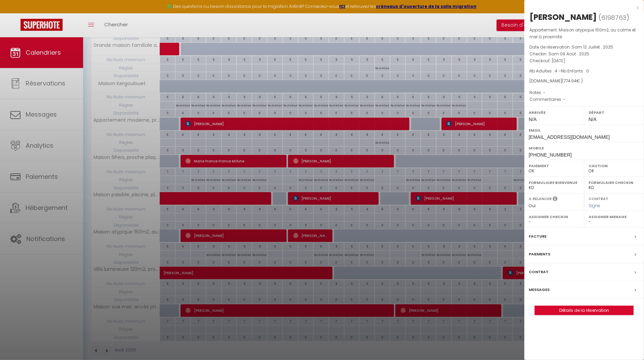
click at [582, 303] on div "[PERSON_NAME] ( 6198763 ) Appartement : Maison atypique 150m2, au calme et mer …" at bounding box center [584, 164] width 120 height 304
click at [581, 309] on link "Détails de la réservation" at bounding box center [584, 310] width 98 height 9
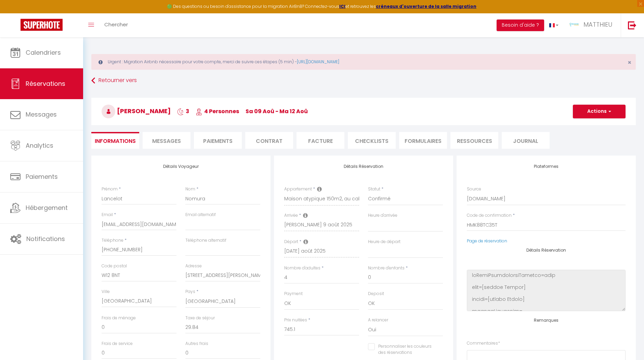
select select "GB"
select select "63101"
select select
select select "1"
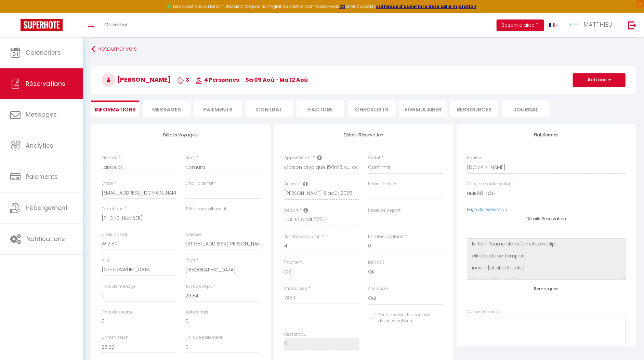
scroll to position [133, 0]
